Goal: Information Seeking & Learning: Check status

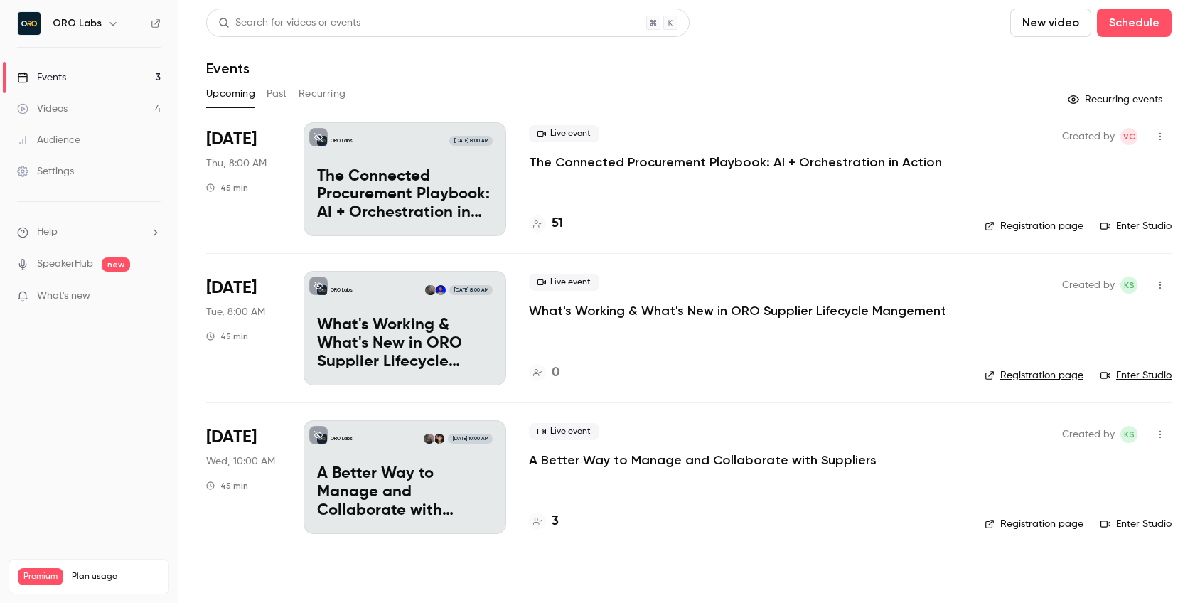
click at [277, 83] on button "Past" at bounding box center [277, 93] width 21 height 23
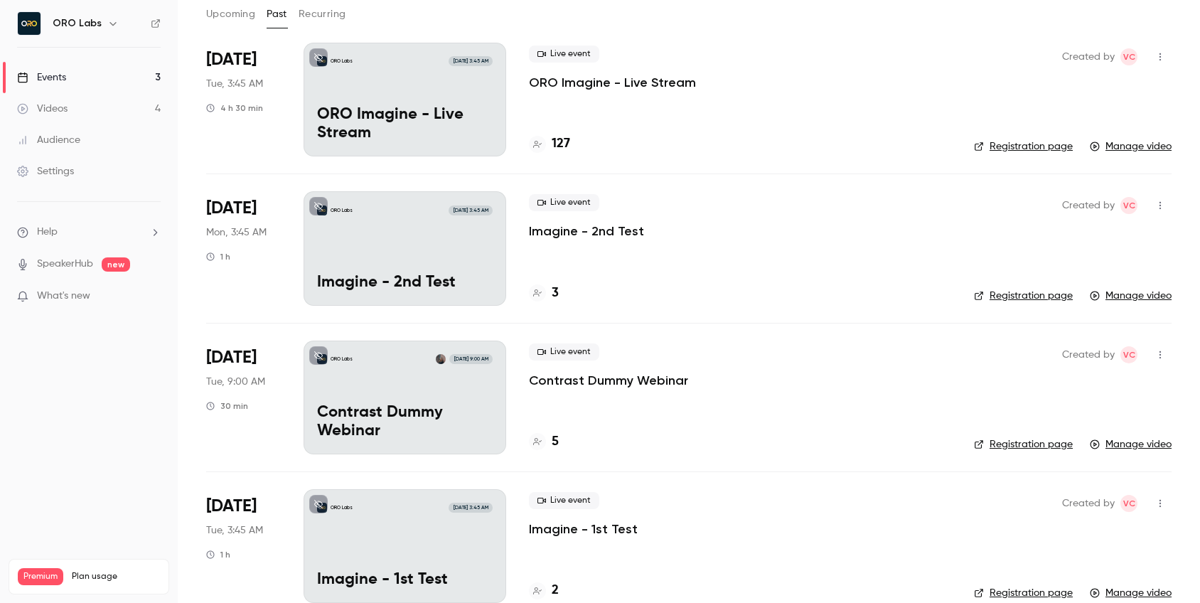
scroll to position [105, 0]
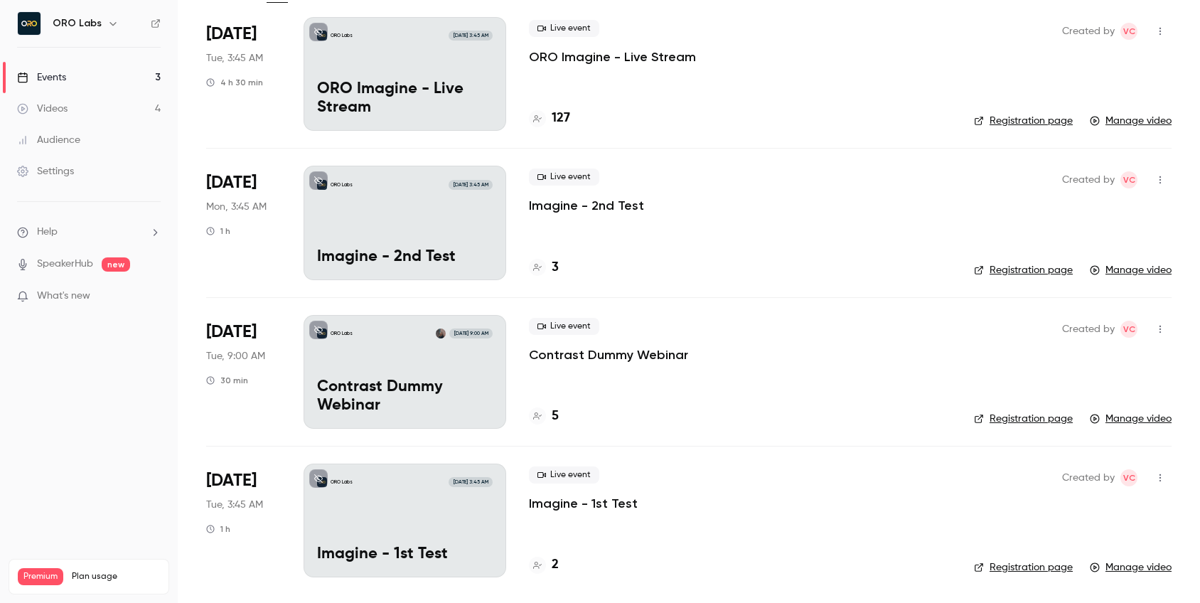
click at [557, 114] on h4 "127" at bounding box center [561, 118] width 18 height 19
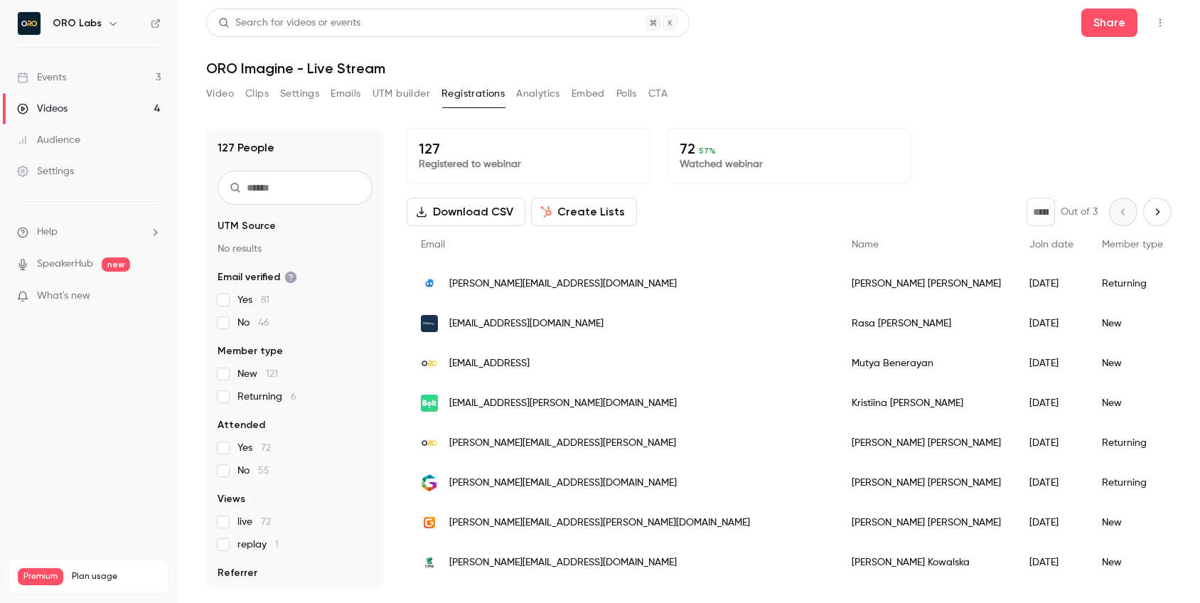
click at [687, 145] on p "72 57 %" at bounding box center [790, 148] width 220 height 17
drag, startPoint x: 729, startPoint y: 156, endPoint x: 743, endPoint y: 165, distance: 17.0
click at [730, 156] on p "72 57 %" at bounding box center [790, 148] width 220 height 17
click at [61, 296] on span "What's new" at bounding box center [63, 296] width 53 height 15
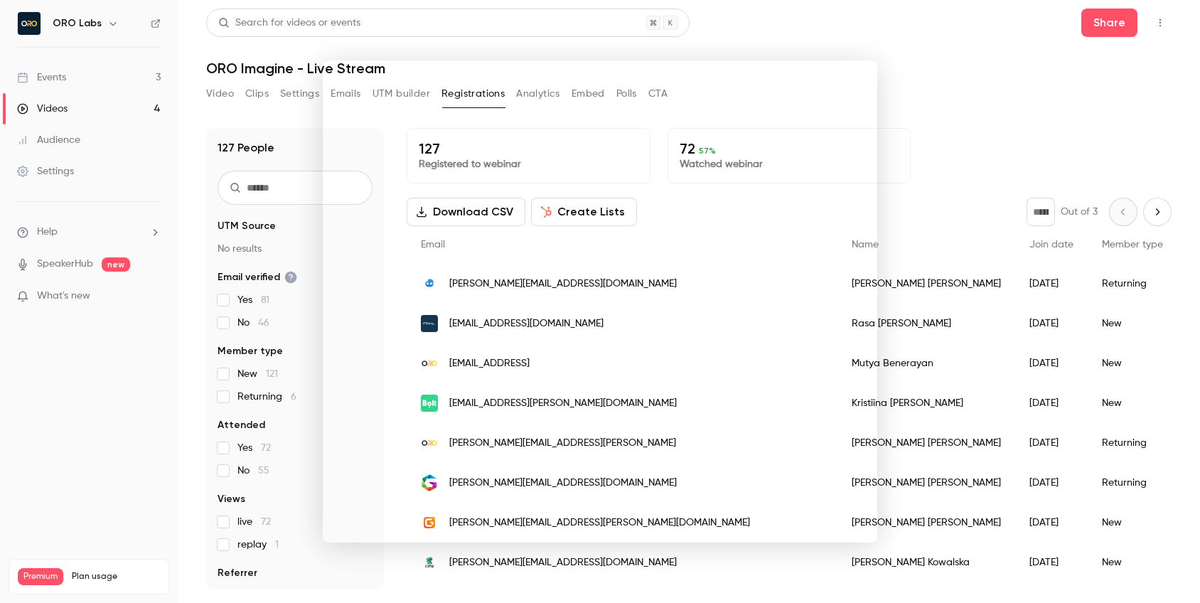
drag, startPoint x: 897, startPoint y: 70, endPoint x: 885, endPoint y: 70, distance: 11.4
click at [895, 70] on div at bounding box center [600, 301] width 1200 height 603
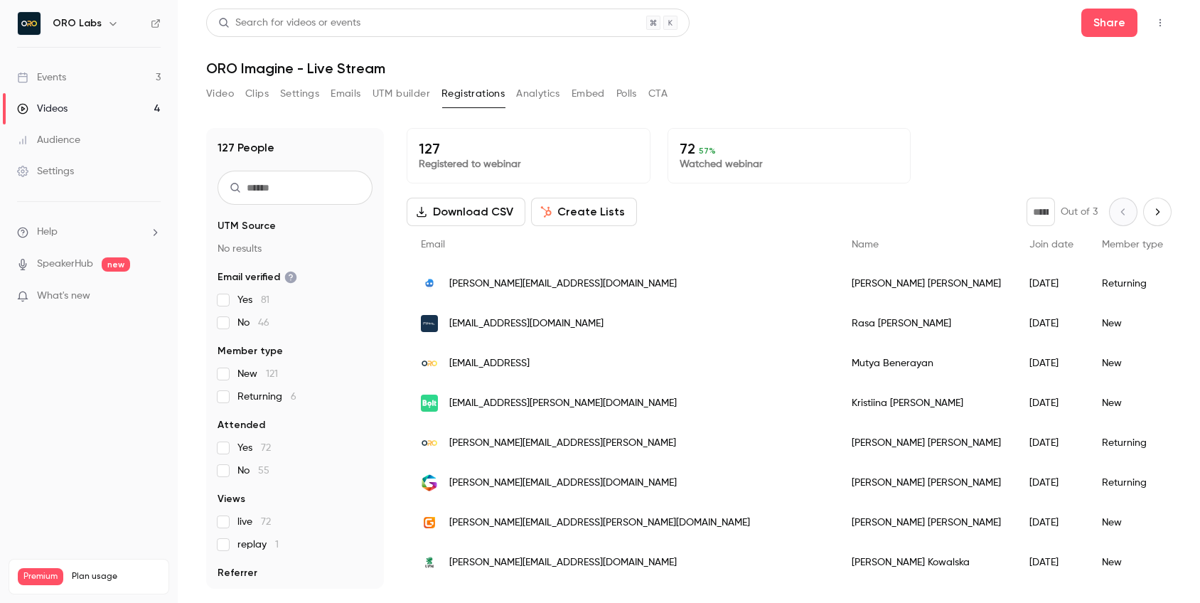
click at [70, 84] on link "Events 3" at bounding box center [89, 77] width 178 height 31
